Goal: Register for event/course

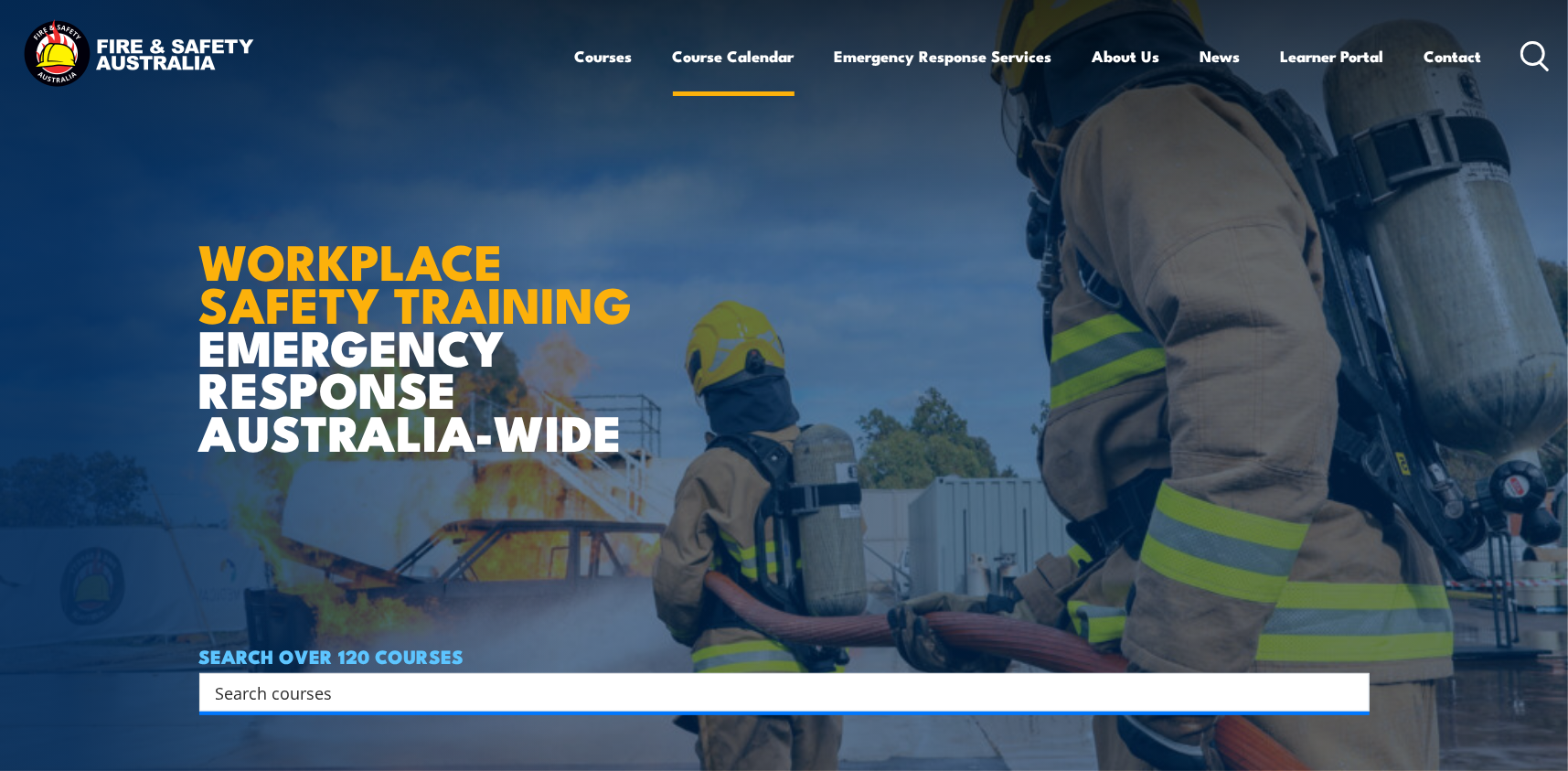
click at [706, 61] on link "Course Calendar" at bounding box center [734, 56] width 122 height 48
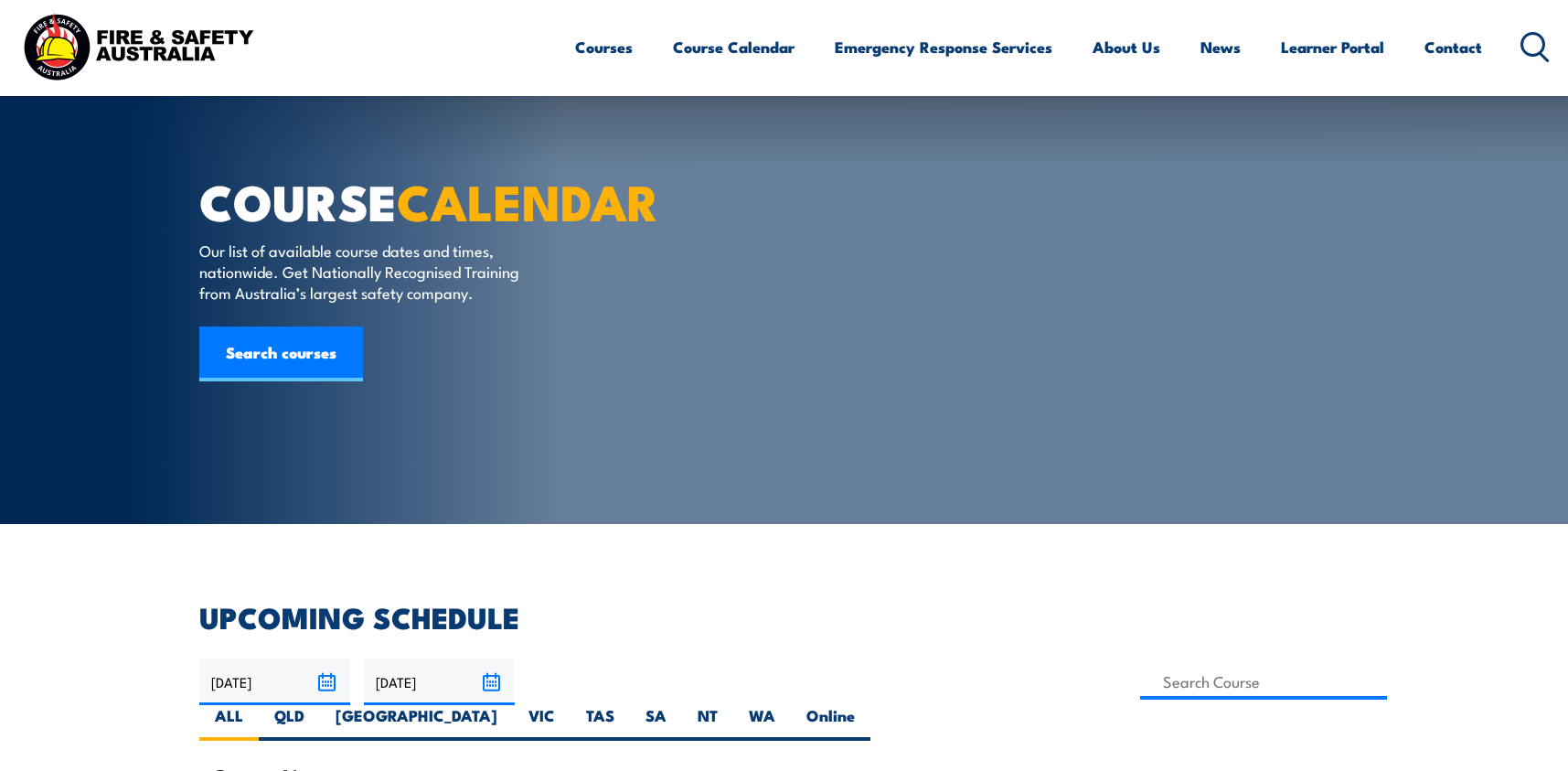
scroll to position [274, 0]
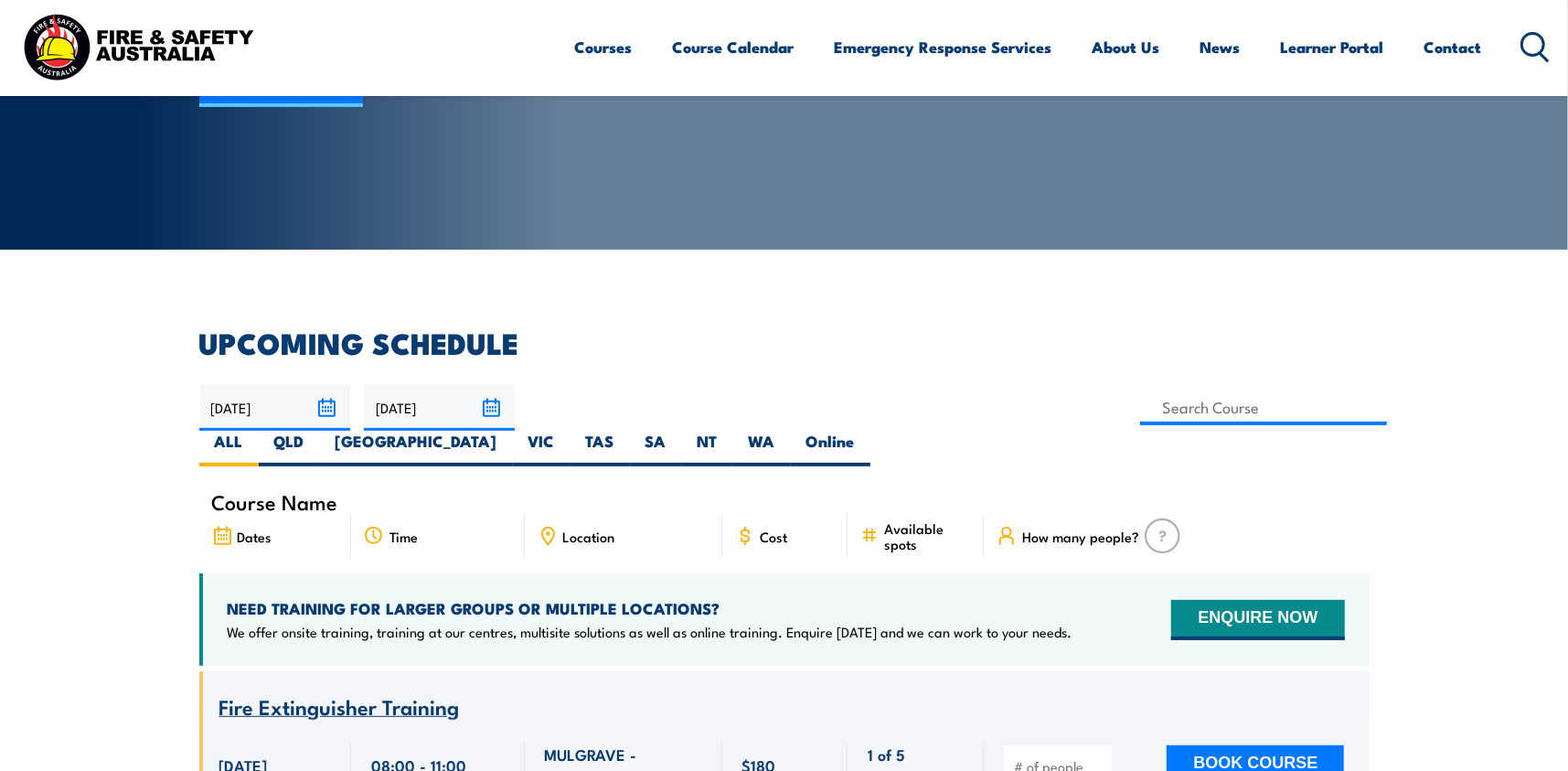
click at [570, 431] on label "VIC" at bounding box center [541, 448] width 57 height 36
click at [567, 431] on input "VIC" at bounding box center [561, 437] width 12 height 12
radio input "true"
click at [1140, 402] on input at bounding box center [1264, 407] width 248 height 36
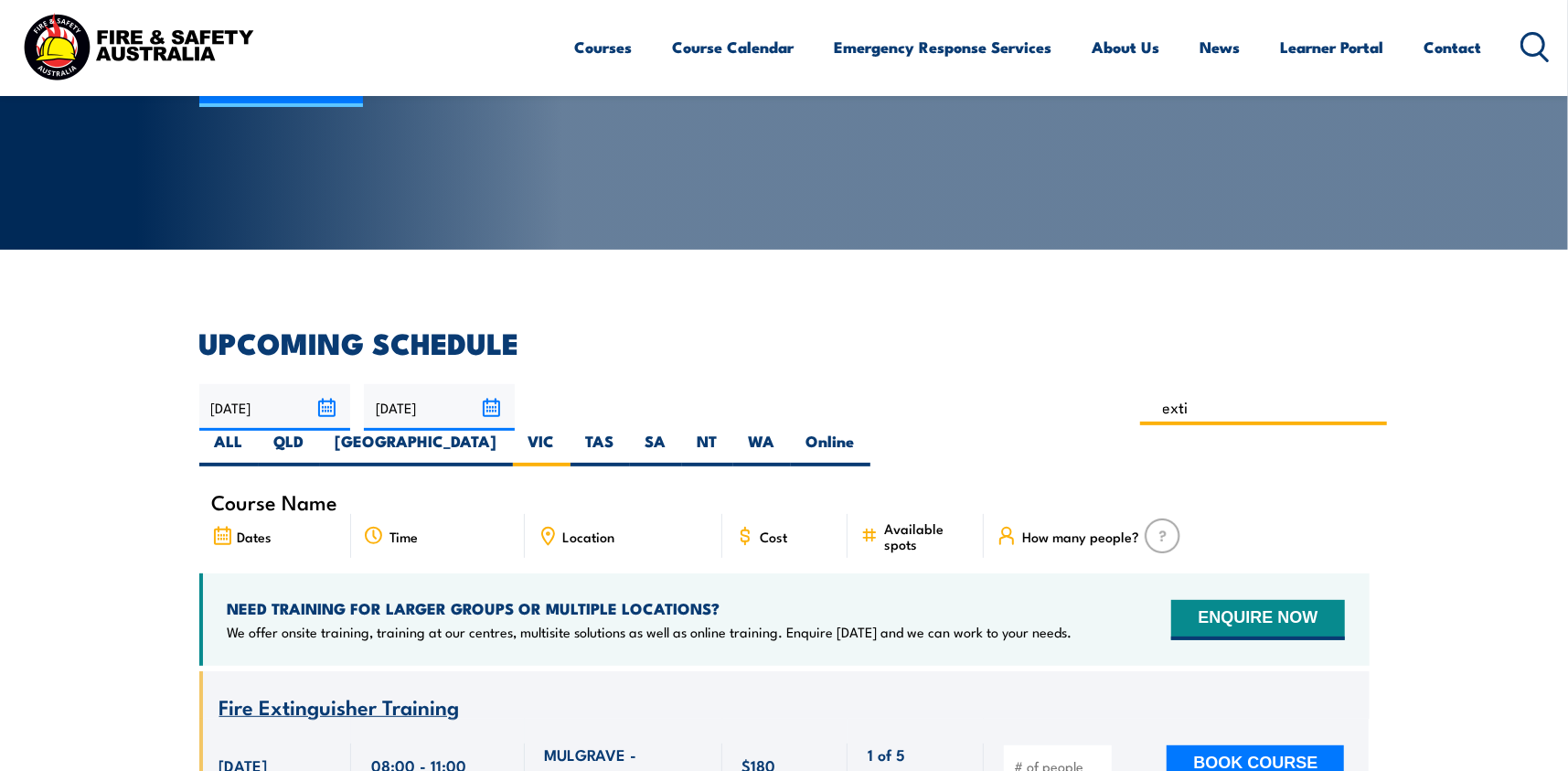
type input "extin"
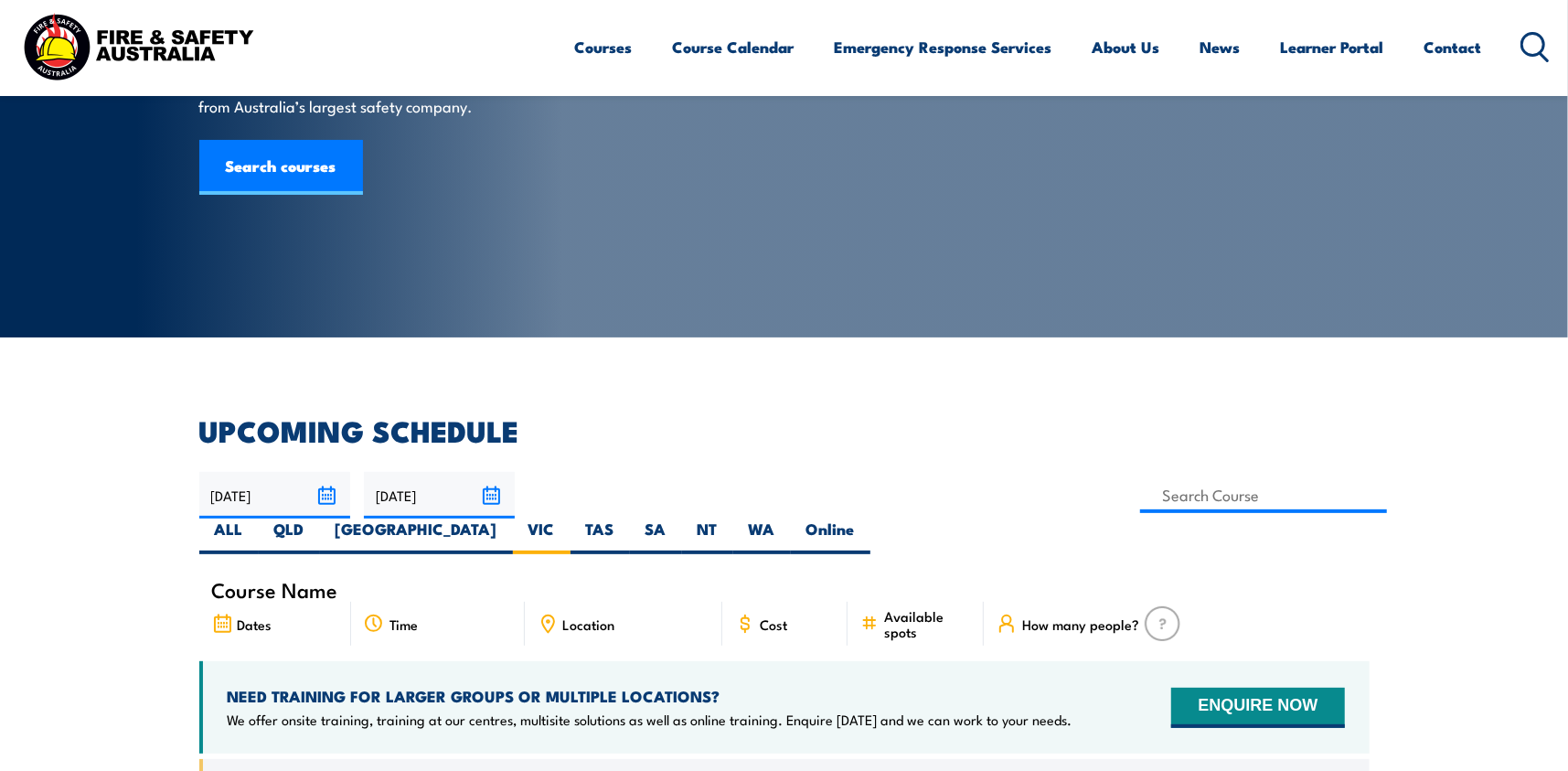
scroll to position [146, 0]
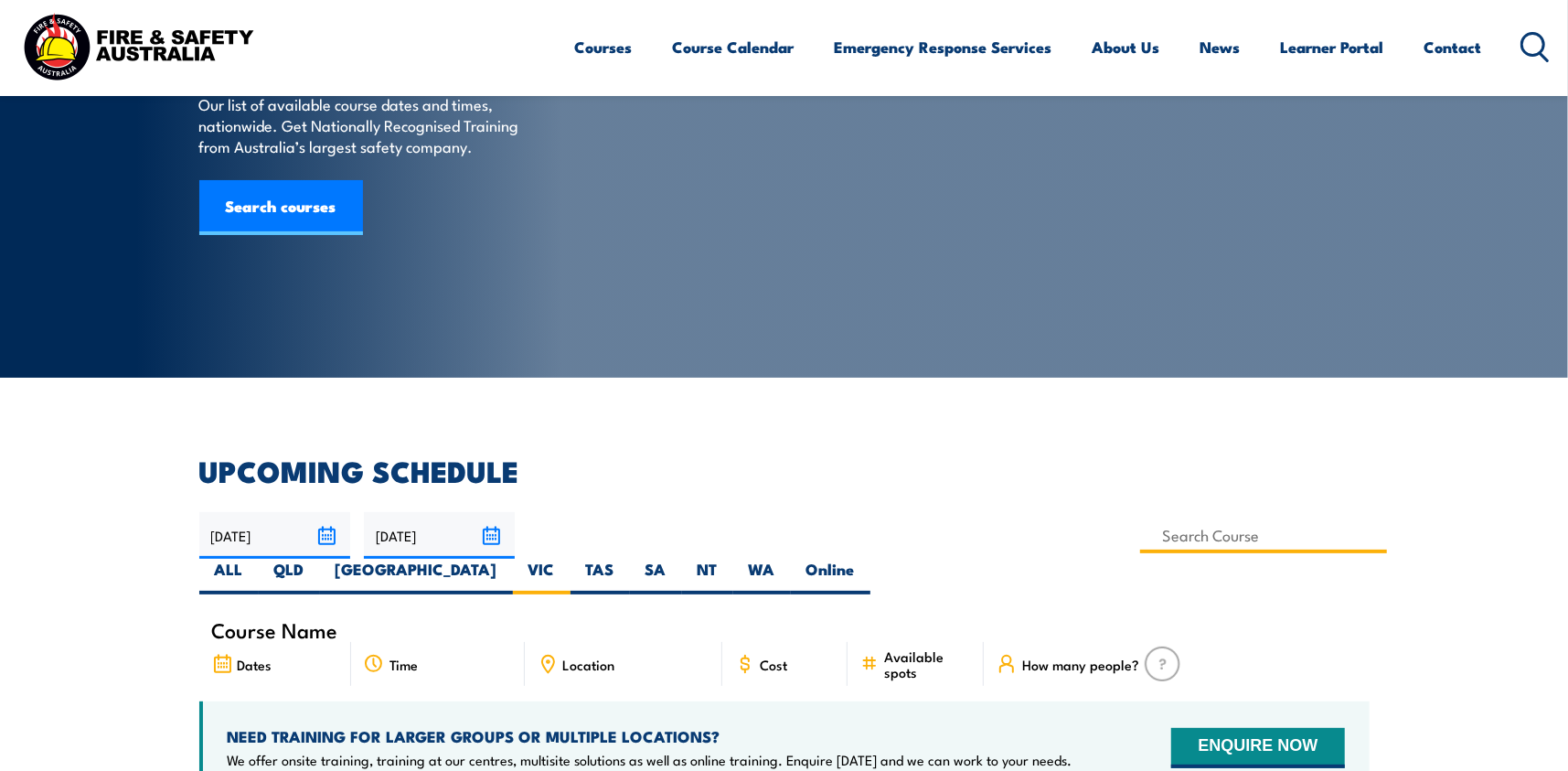
click at [1140, 531] on input at bounding box center [1264, 535] width 248 height 36
type input "extinguisher"
